Goal: Task Accomplishment & Management: Manage account settings

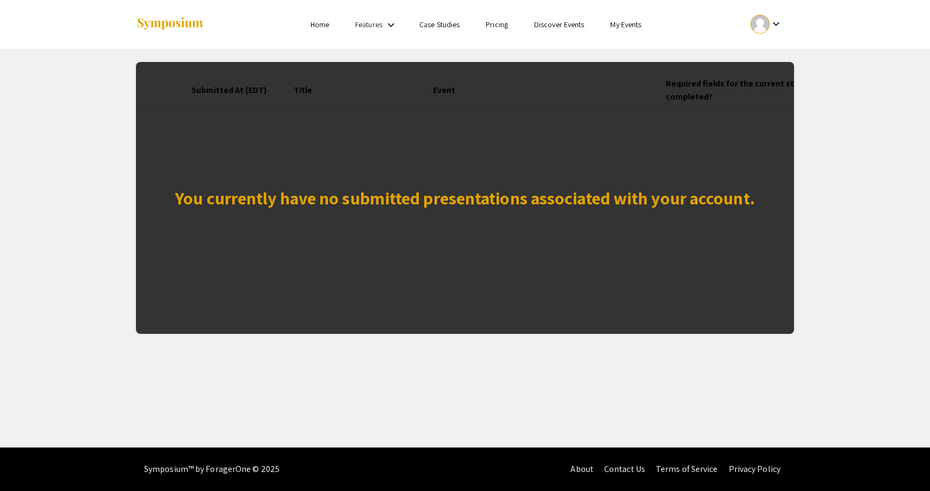
click at [765, 28] on div at bounding box center [759, 24] width 19 height 19
click at [754, 108] on button "Sign out" at bounding box center [772, 106] width 67 height 26
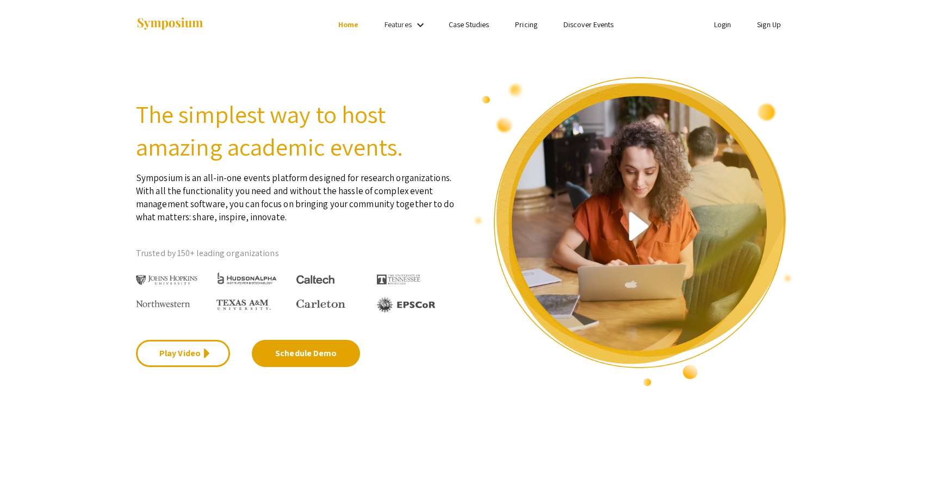
click at [764, 23] on link "Sign Up" at bounding box center [769, 25] width 24 height 10
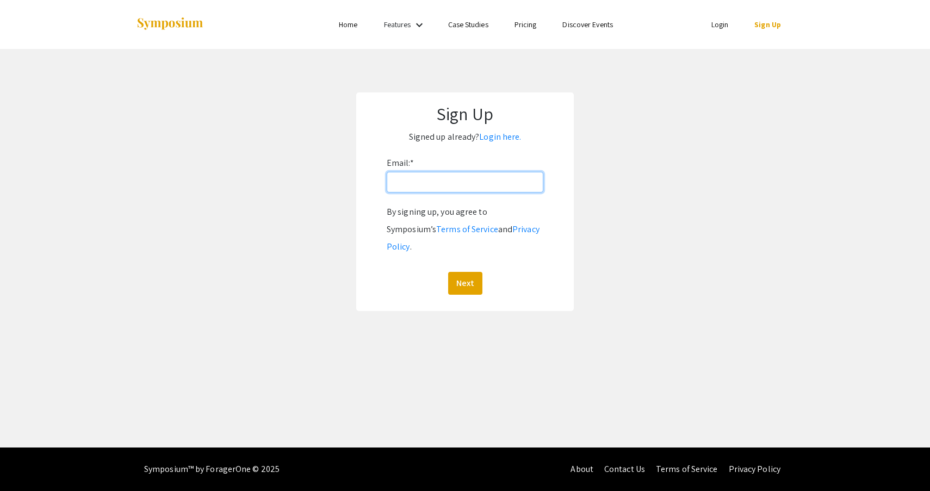
click at [515, 188] on input "Email: *" at bounding box center [465, 182] width 157 height 21
type input "[EMAIL_ADDRESS][DOMAIN_NAME]"
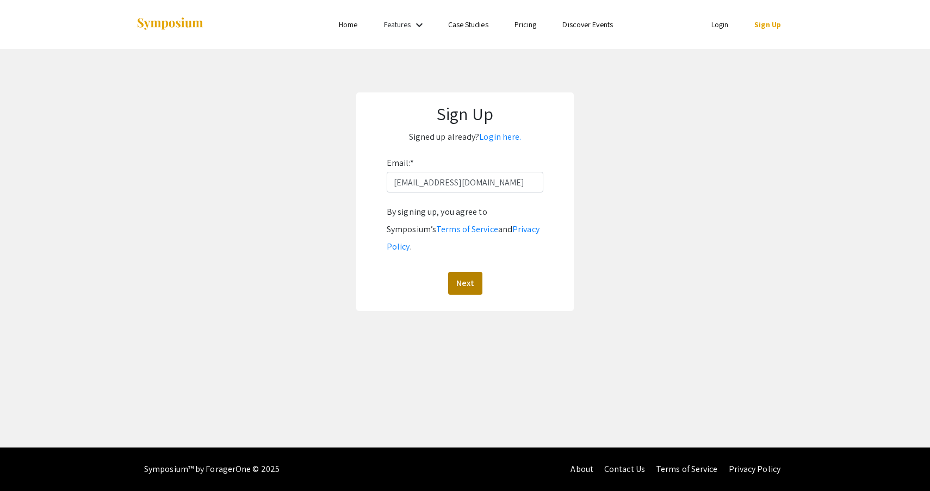
click at [460, 272] on button "Next" at bounding box center [465, 283] width 34 height 23
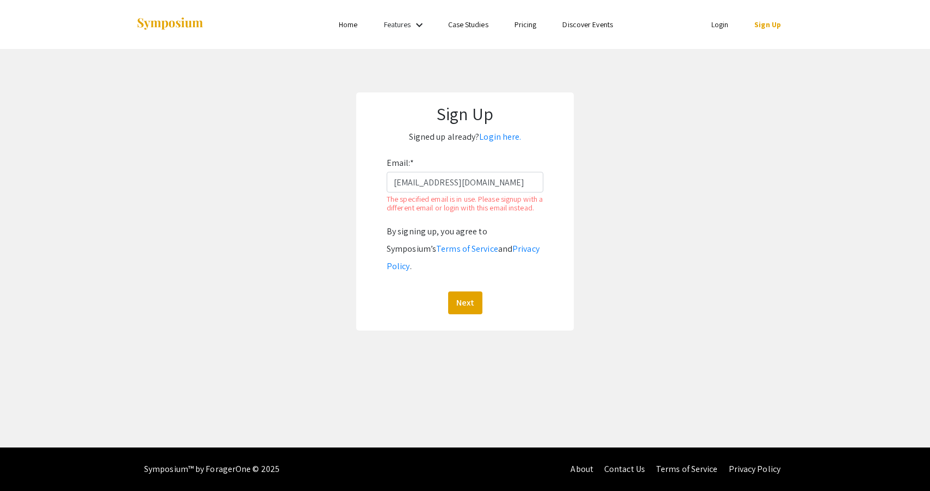
click at [716, 24] on link "Login" at bounding box center [719, 25] width 17 height 10
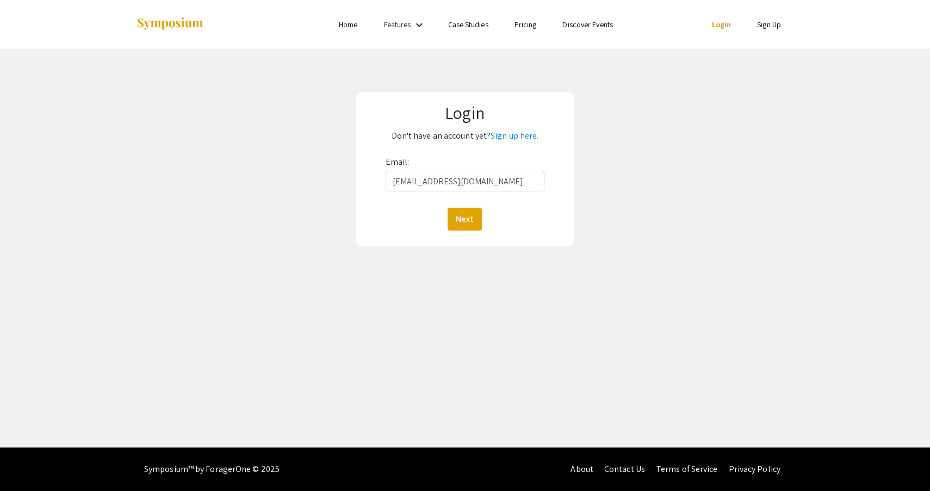
type input "[EMAIL_ADDRESS][DOMAIN_NAME]"
click at [464, 219] on button "Next" at bounding box center [464, 219] width 34 height 23
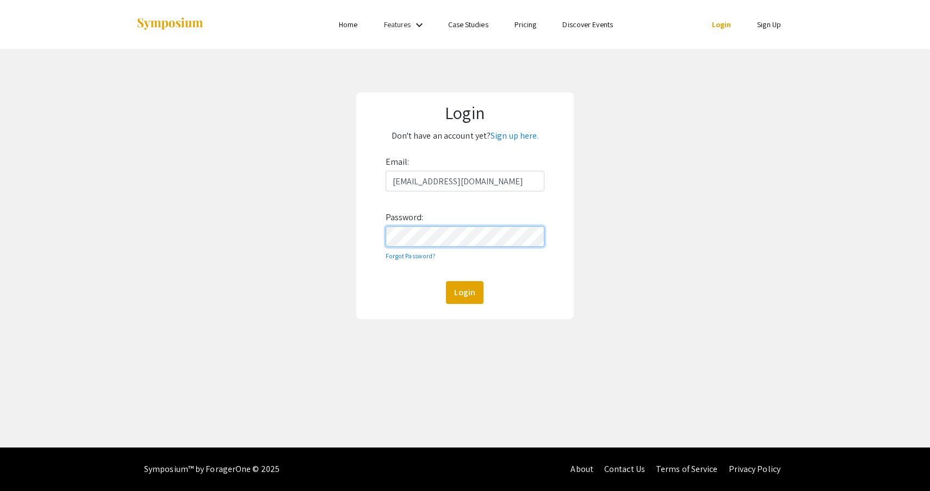
click at [464, 293] on button "Login" at bounding box center [465, 292] width 38 height 23
